Goal: Task Accomplishment & Management: Use online tool/utility

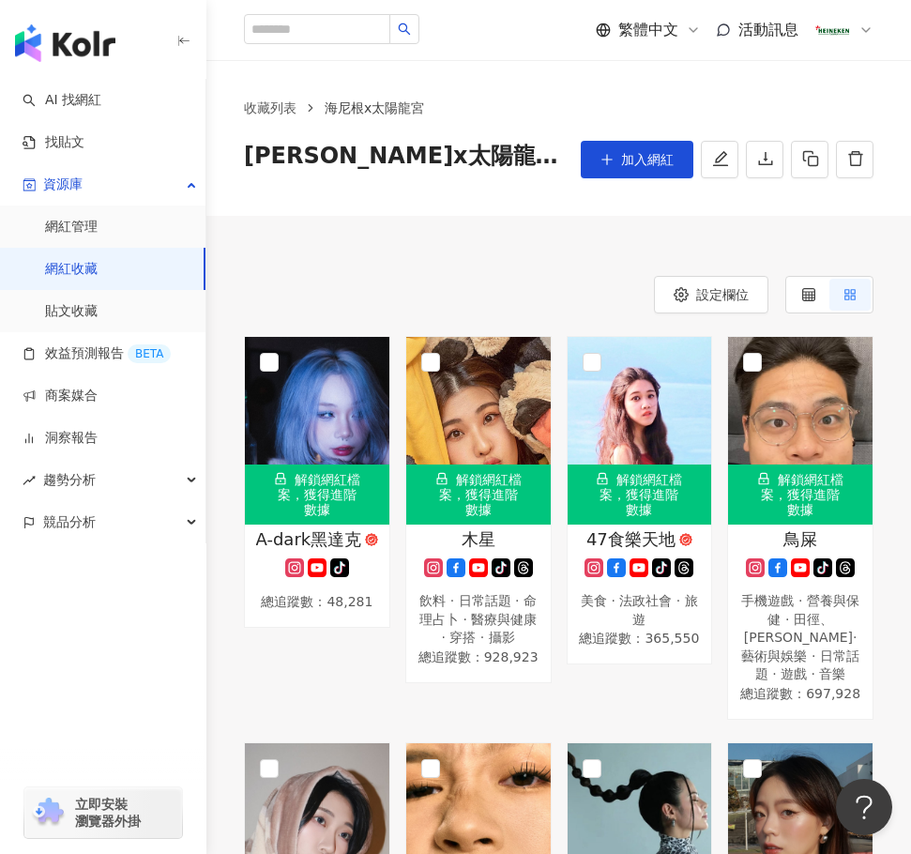
click at [618, 158] on button "加入網紅" at bounding box center [637, 160] width 113 height 38
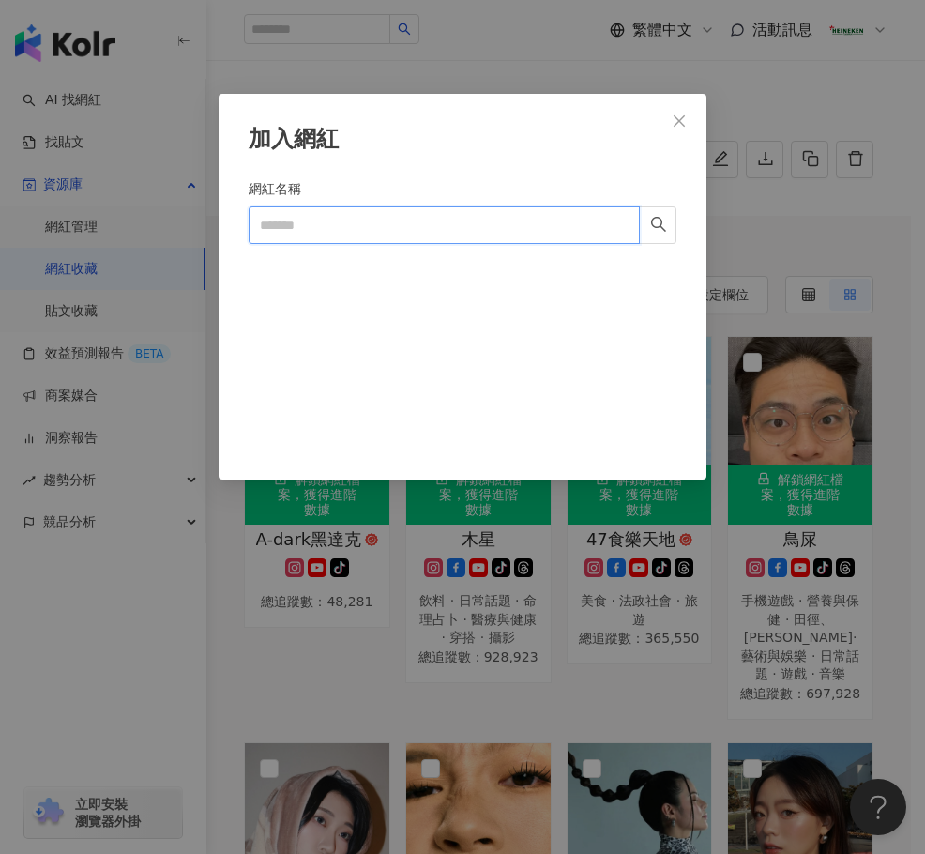
click at [418, 233] on input "網紅名稱" at bounding box center [444, 225] width 391 height 38
paste input "**********"
type input "**********"
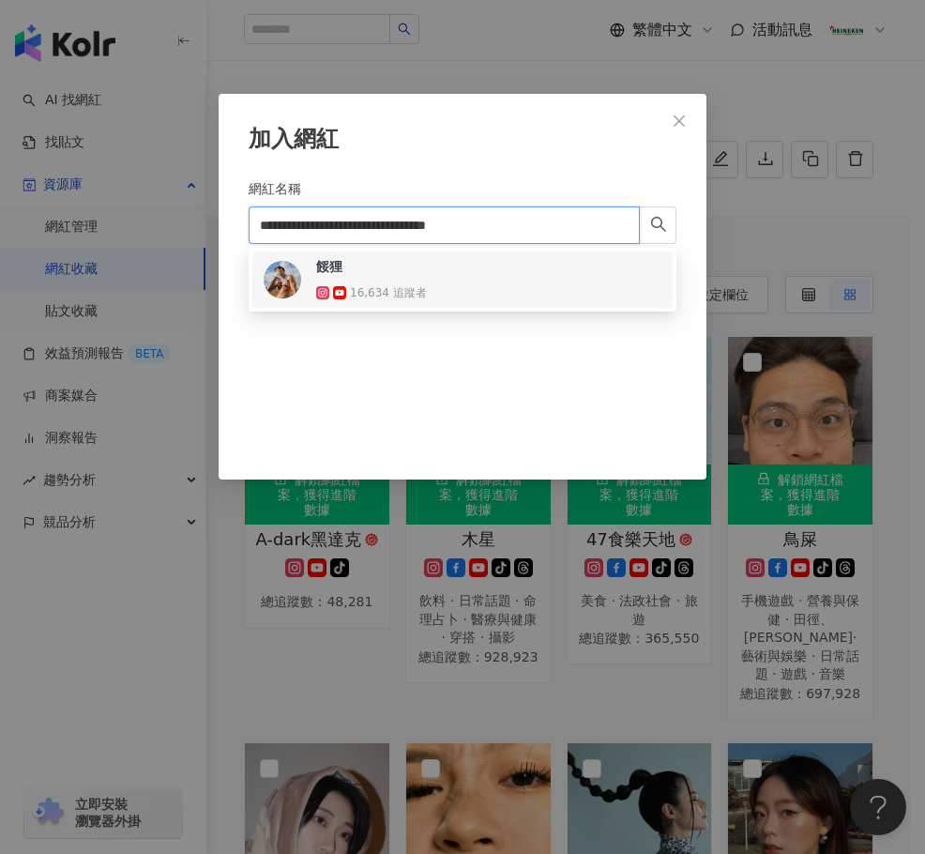
click at [464, 275] on div "餒狸 16,634 追蹤者" at bounding box center [463, 279] width 398 height 45
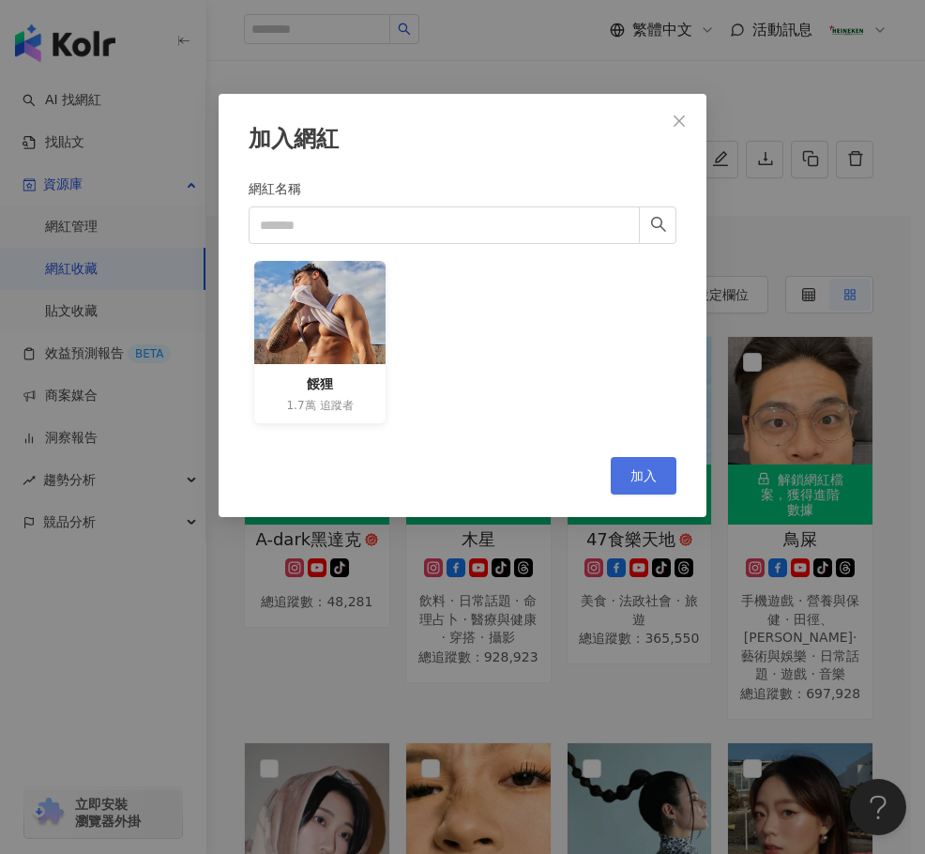
click at [649, 478] on span "加入" at bounding box center [644, 475] width 26 height 15
drag, startPoint x: 307, startPoint y: 379, endPoint x: 426, endPoint y: 413, distance: 123.9
click at [352, 385] on div "加入網紅 網紅名稱 餒狸 1.7萬 追蹤者 Cancel 加入" at bounding box center [462, 427] width 925 height 854
copy div "餒狸"
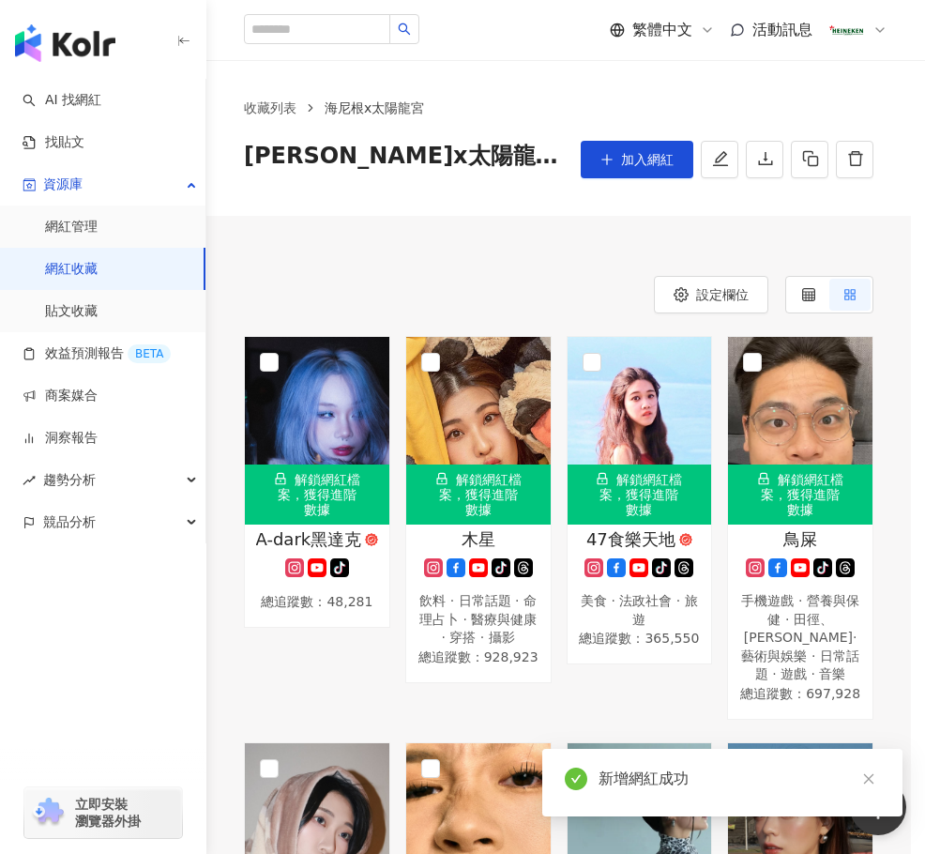
click at [465, 285] on div "設定欄位" at bounding box center [559, 295] width 630 height 38
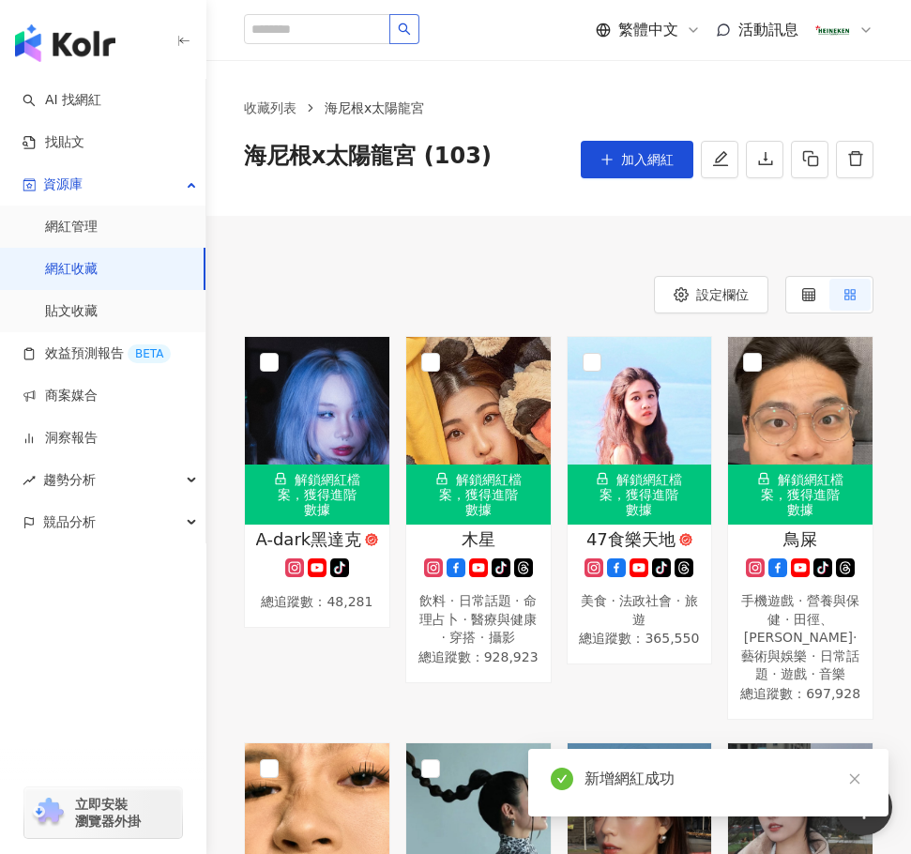
scroll to position [5168, 0]
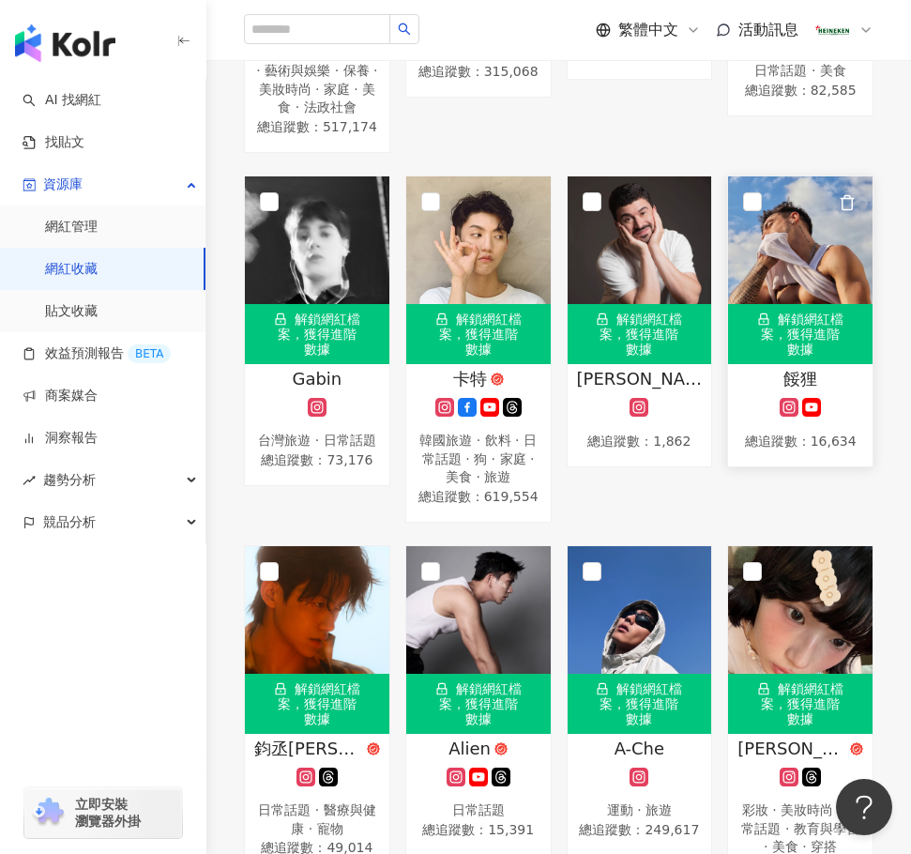
click at [784, 415] on rect at bounding box center [790, 408] width 15 height 14
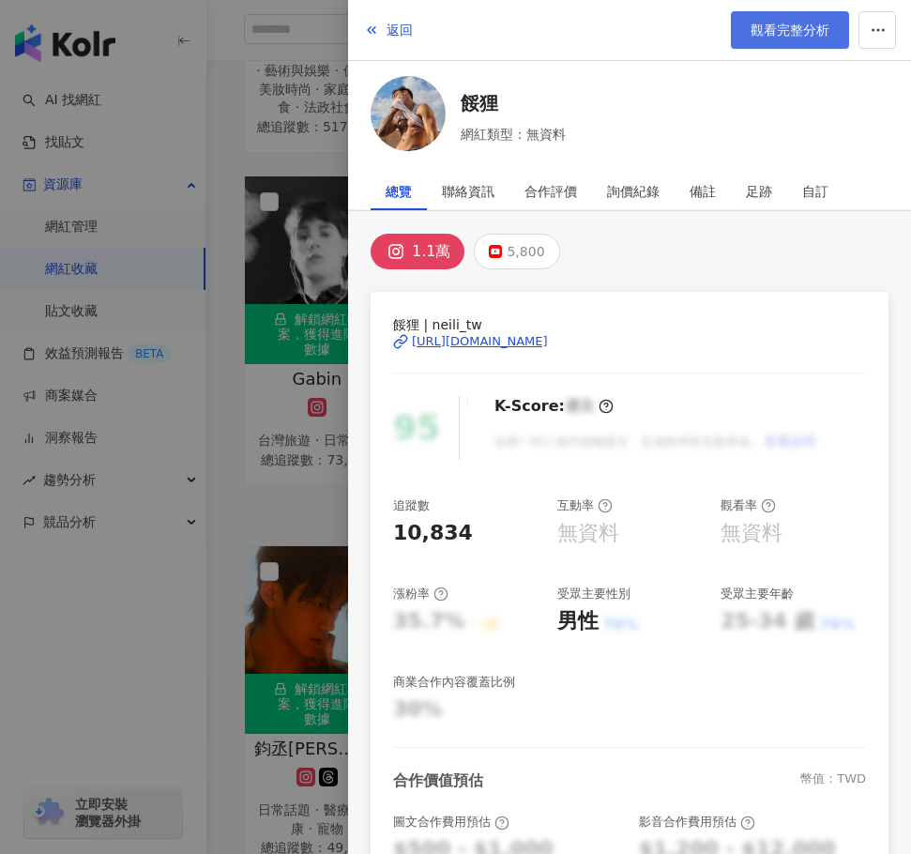
click at [780, 29] on span "觀看完整分析" at bounding box center [790, 30] width 79 height 15
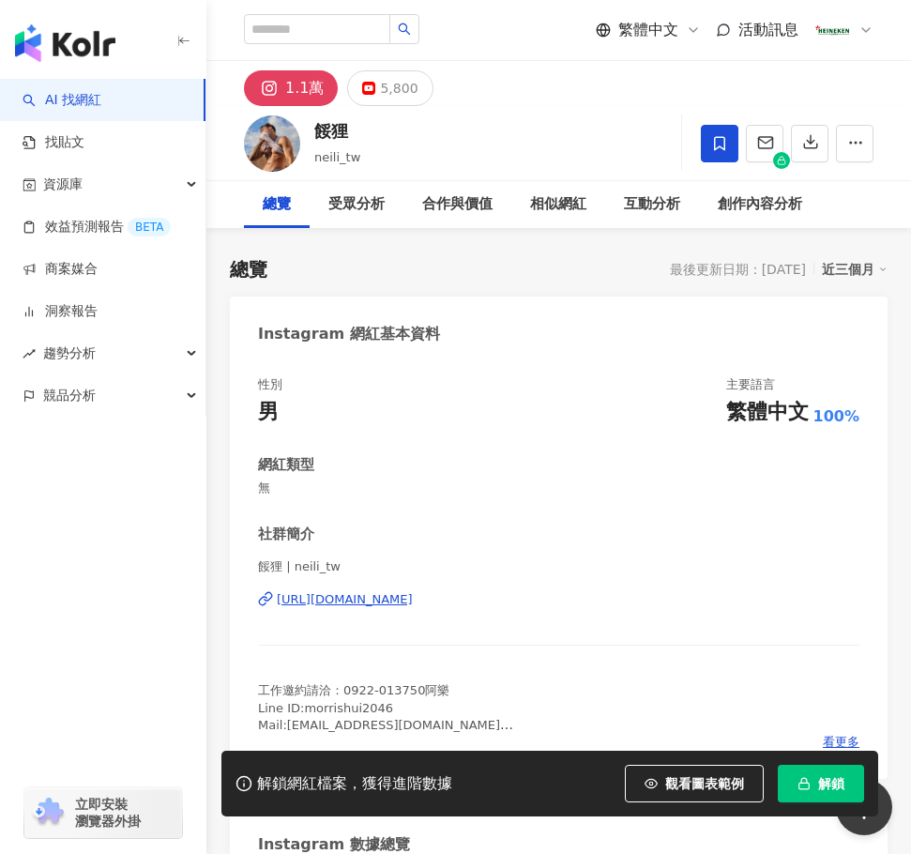
drag, startPoint x: 282, startPoint y: 595, endPoint x: 344, endPoint y: 582, distance: 64.2
click at [275, 597] on div "性別 男 主要語言 繁體中文 100% 網紅類型 無 社群簡介 餒狸 | neili_tw https://www.instagram.com/neili_t…" at bounding box center [559, 568] width 658 height 421
drag, startPoint x: 548, startPoint y: 531, endPoint x: 499, endPoint y: 527, distance: 48.9
click at [631, 197] on div "互動分析" at bounding box center [652, 204] width 56 height 23
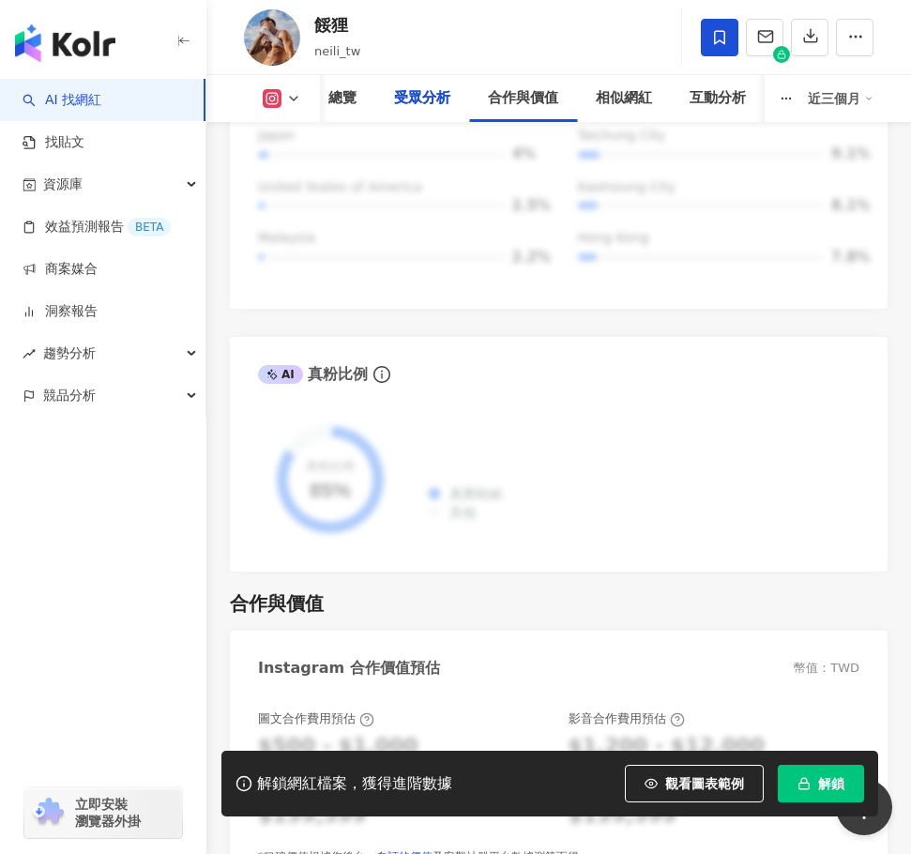
scroll to position [2569, 0]
